Goal: Find specific page/section: Locate a particular part of the current website

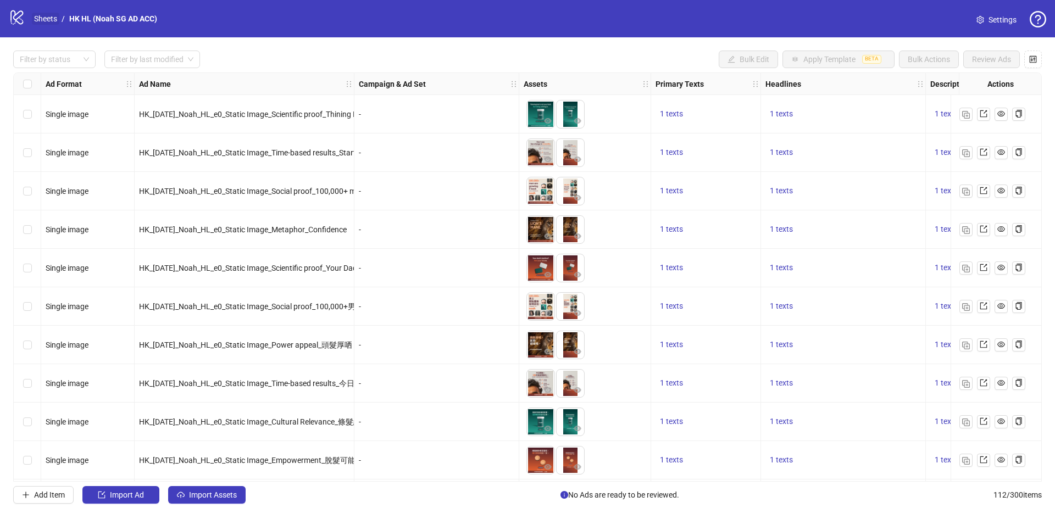
click at [53, 17] on link "Sheets" at bounding box center [45, 19] width 27 height 12
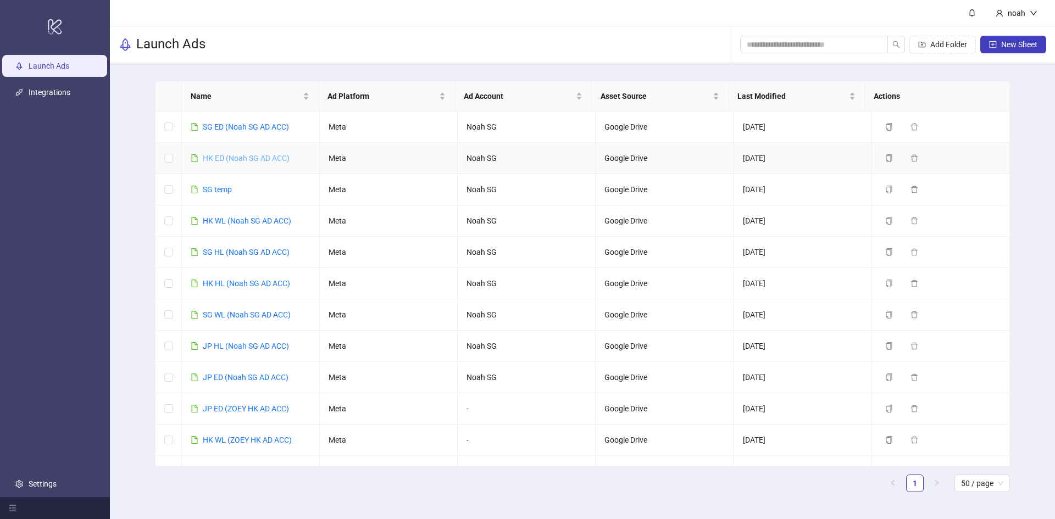
click at [237, 155] on link "HK ED (Noah SG AD ACC)" at bounding box center [246, 158] width 87 height 9
click at [242, 122] on link "SG ED (Noah SG AD ACC)" at bounding box center [246, 126] width 86 height 9
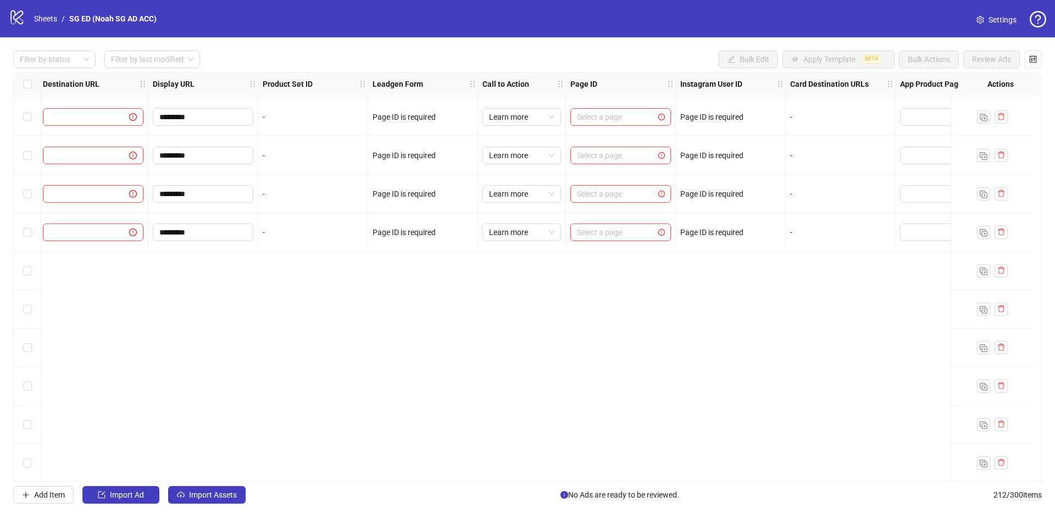
scroll to position [6177, 1033]
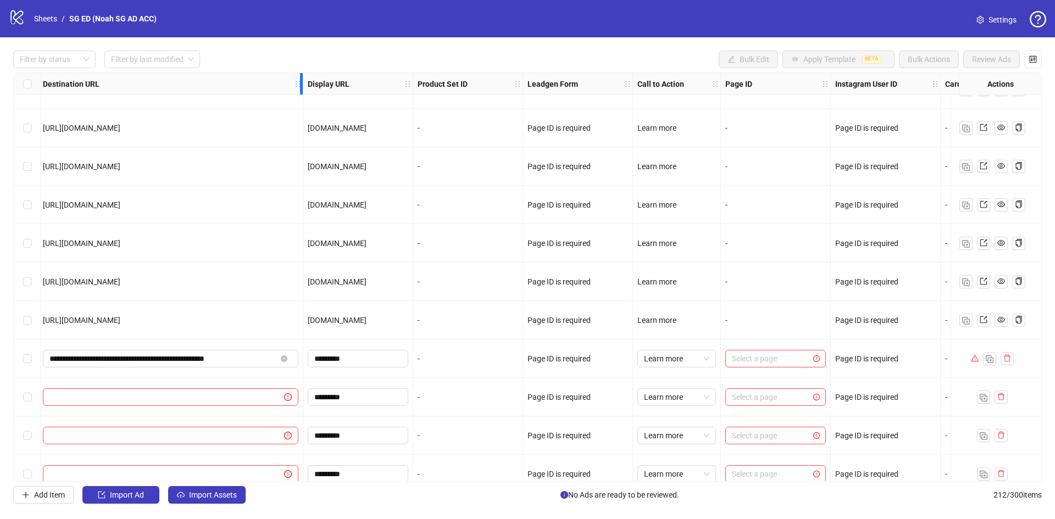
drag, startPoint x: 146, startPoint y: 82, endPoint x: 301, endPoint y: 82, distance: 154.9
click at [302, 82] on icon "holder" at bounding box center [306, 84] width 8 height 8
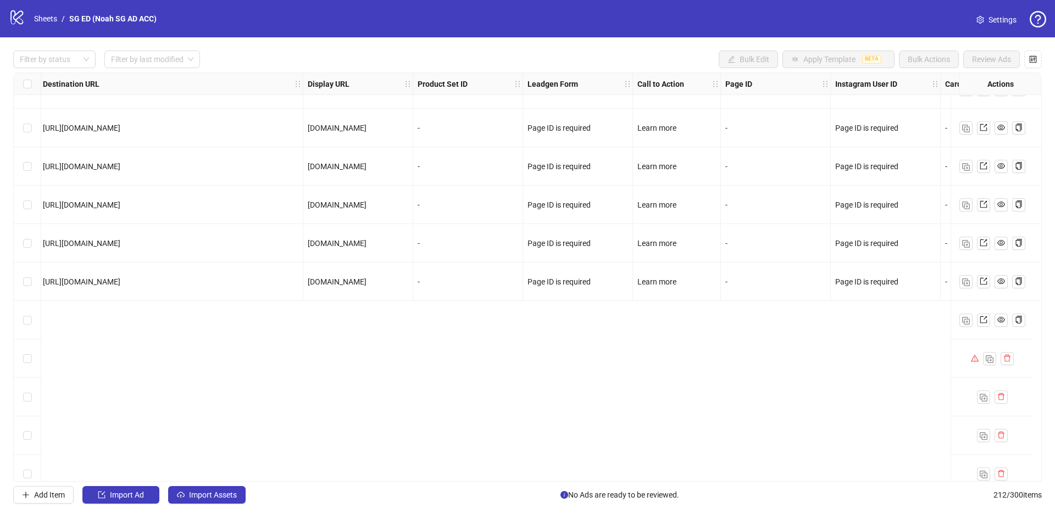
scroll to position [5957, 1033]
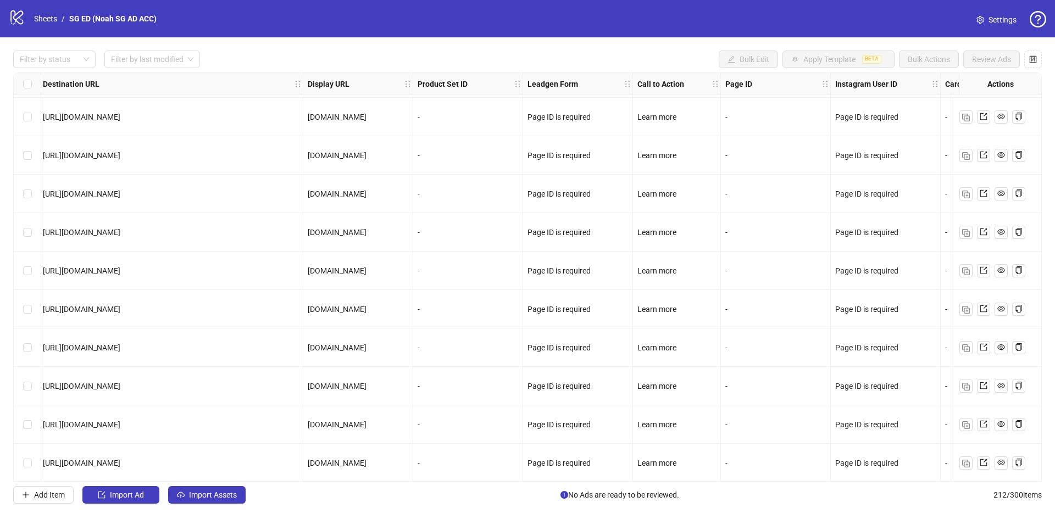
drag, startPoint x: 44, startPoint y: 272, endPoint x: 204, endPoint y: 256, distance: 161.2
click at [204, 256] on div "[URL][DOMAIN_NAME]" at bounding box center [170, 271] width 265 height 38
copy span "[URL][DOMAIN_NAME]"
